Goal: Task Accomplishment & Management: Manage account settings

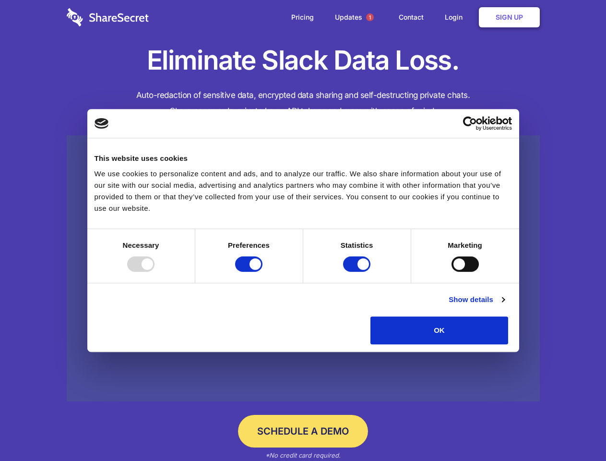
click at [154, 272] on div at bounding box center [140, 263] width 27 height 15
click at [262, 272] on input "Preferences" at bounding box center [248, 263] width 27 height 15
checkbox input "false"
click at [358, 272] on input "Statistics" at bounding box center [356, 263] width 27 height 15
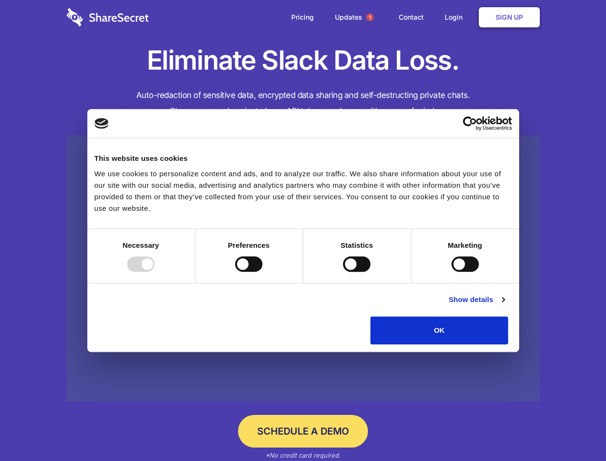
checkbox input "false"
click at [451, 272] on input "Marketing" at bounding box center [464, 263] width 27 height 15
checkbox input "true"
click at [504, 305] on link "Show details" at bounding box center [477, 300] width 56 height 12
